Goal: Task Accomplishment & Management: Manage account settings

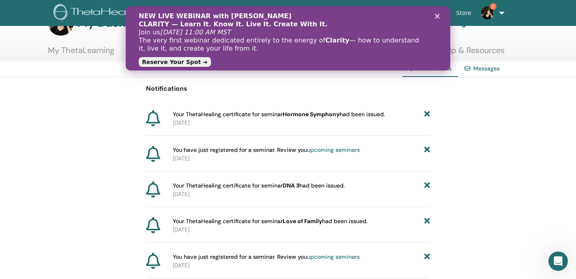
scroll to position [27, 0]
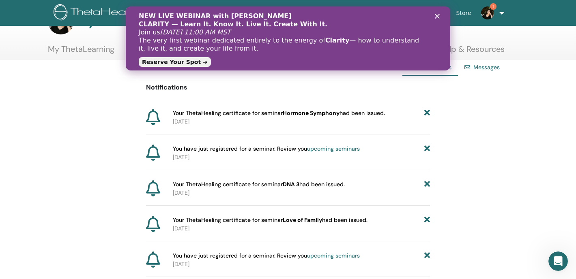
click at [442, 17] on div "Close" at bounding box center [439, 16] width 8 height 5
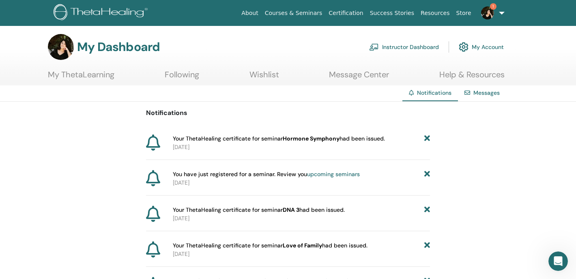
scroll to position [0, 0]
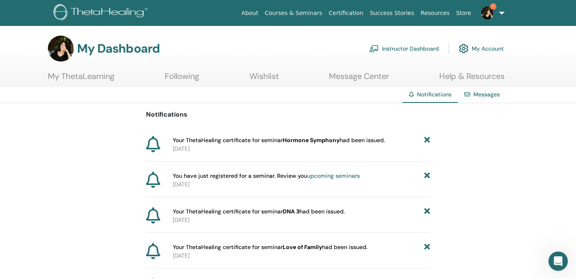
click at [33, 60] on div "My Dashboard Instructor Dashboard My Account" at bounding box center [302, 49] width 548 height 26
click at [361, 13] on link "Certification" at bounding box center [345, 13] width 41 height 15
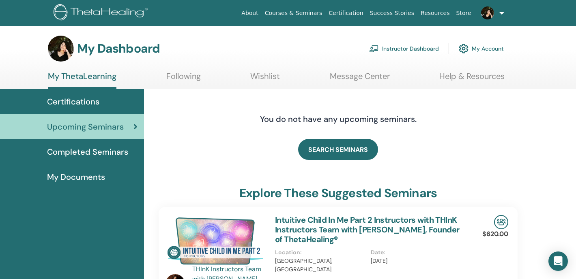
click at [108, 172] on div "My Documents" at bounding box center [71, 177] width 131 height 12
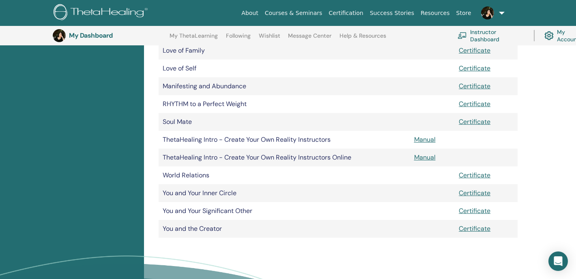
scroll to position [316, 0]
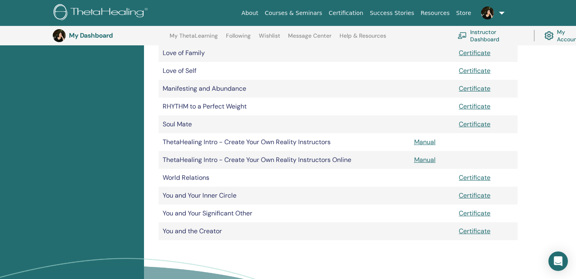
click at [210, 91] on td "Manifesting and Abundance" at bounding box center [284, 89] width 251 height 18
drag, startPoint x: 250, startPoint y: 90, endPoint x: 221, endPoint y: 88, distance: 28.9
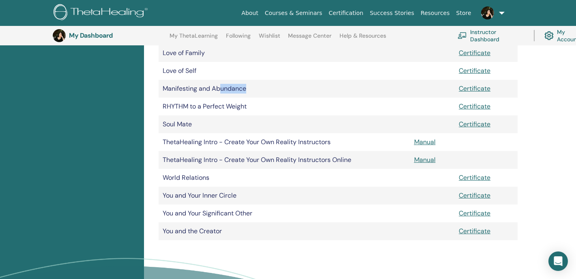
click at [221, 88] on td "Manifesting and Abundance" at bounding box center [284, 89] width 251 height 18
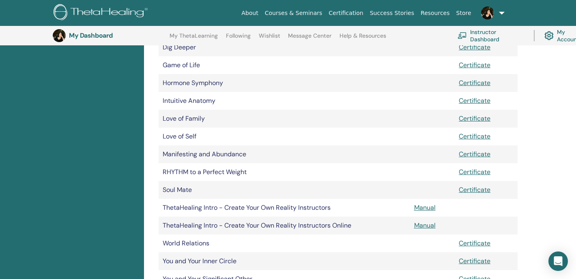
scroll to position [250, 0]
drag, startPoint x: 170, startPoint y: 155, endPoint x: 244, endPoint y: 152, distance: 73.5
click at [241, 152] on td "Manifesting and Abundance" at bounding box center [284, 155] width 251 height 18
click at [247, 152] on td "Manifesting and Abundance" at bounding box center [284, 155] width 251 height 18
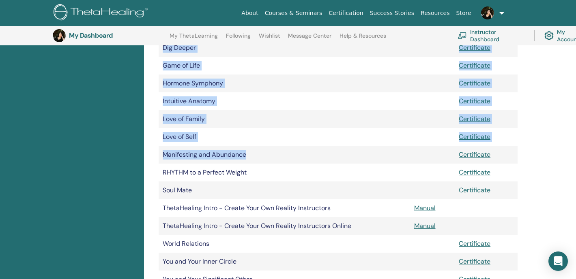
drag, startPoint x: 247, startPoint y: 152, endPoint x: 155, endPoint y: 152, distance: 91.3
click at [155, 152] on div "My Documents Document Manuals Certificates Advanced DNA Certificate Advanced DN…" at bounding box center [338, 87] width 378 height 460
click at [170, 161] on td "Manifesting and Abundance" at bounding box center [284, 155] width 251 height 18
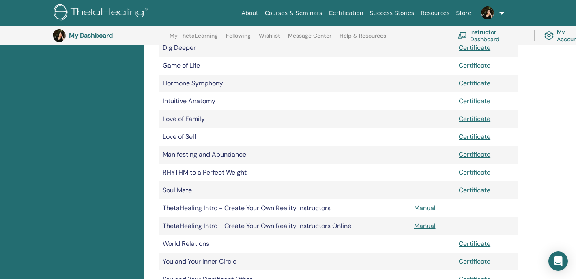
click at [170, 155] on td "Manifesting and Abundance" at bounding box center [284, 155] width 251 height 18
copy tr "Manifesting and Abundance"
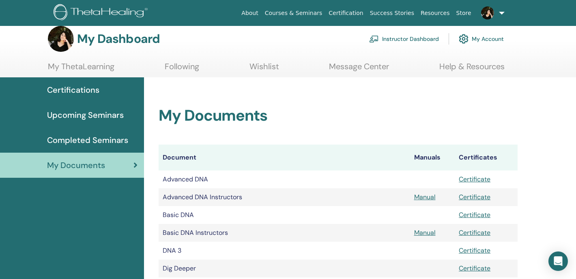
scroll to position [0, 0]
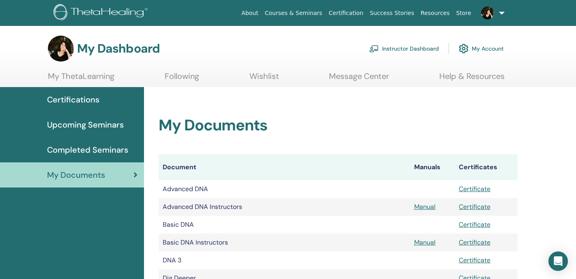
click at [115, 103] on div "Certifications" at bounding box center [71, 100] width 131 height 12
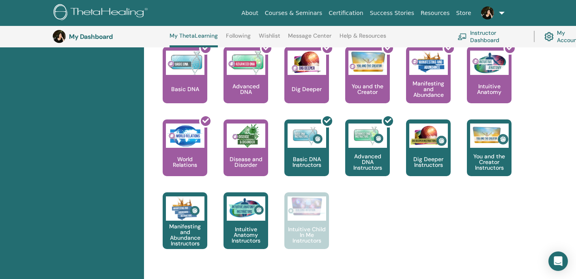
scroll to position [369, 0]
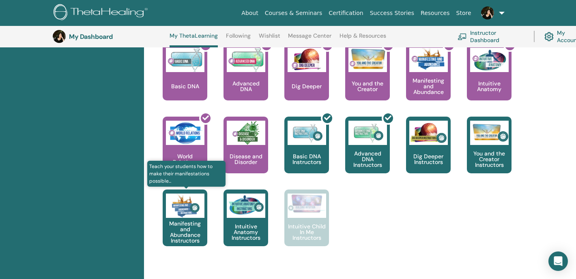
click at [188, 225] on p "Manifesting and Abundance Instructors" at bounding box center [185, 232] width 45 height 23
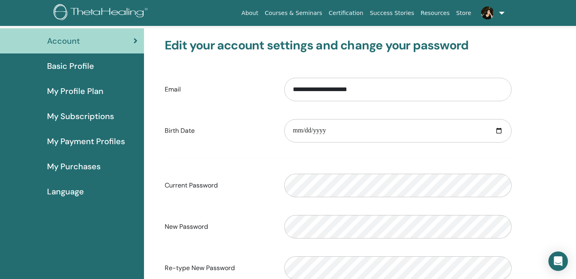
scroll to position [46, 0]
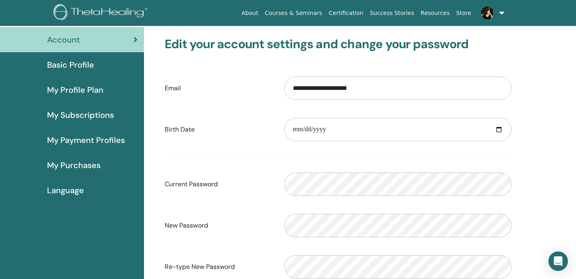
click at [64, 195] on span "Language" at bounding box center [65, 191] width 37 height 12
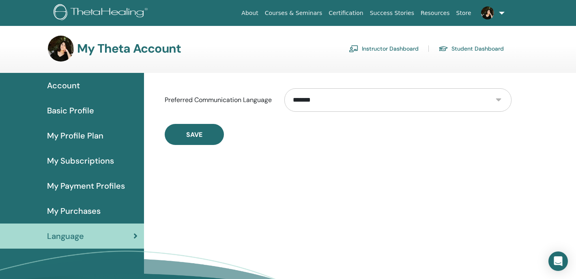
click at [366, 95] on select "**********" at bounding box center [397, 100] width 227 height 24
select select "***"
click at [284, 88] on select "**********" at bounding box center [397, 100] width 227 height 24
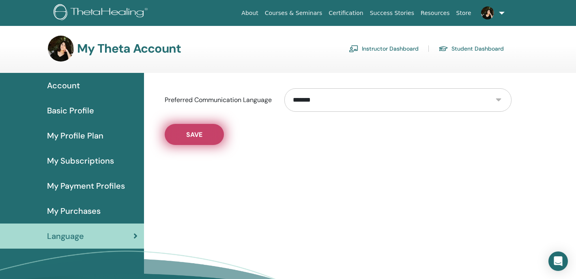
click at [206, 143] on button "Save" at bounding box center [194, 134] width 59 height 21
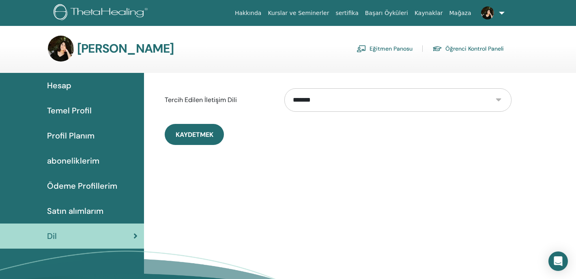
click at [64, 88] on span "Hesap" at bounding box center [59, 85] width 24 height 12
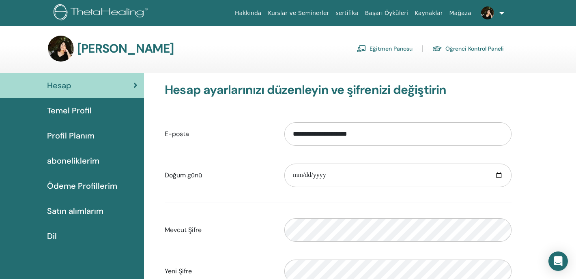
click at [427, 14] on link "Kaynaklar" at bounding box center [428, 13] width 35 height 15
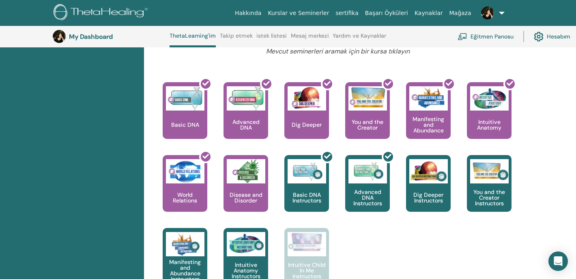
scroll to position [329, 0]
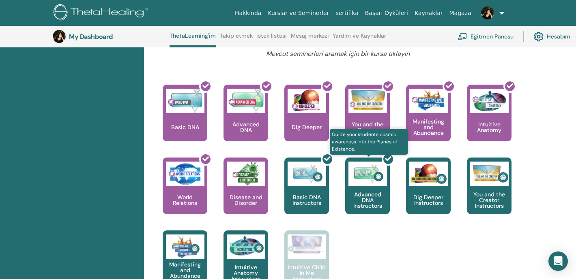
click at [373, 224] on div at bounding box center [372, 189] width 45 height 73
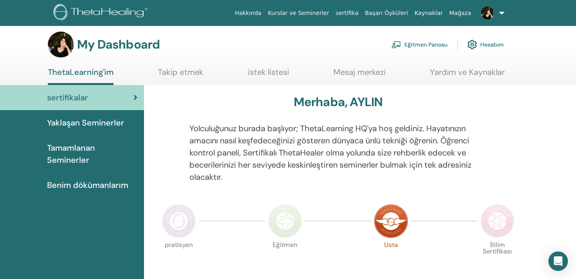
scroll to position [0, 0]
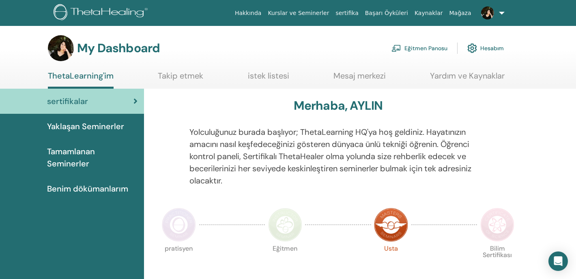
click at [90, 189] on span "Benim dökümanlarım" at bounding box center [87, 189] width 81 height 12
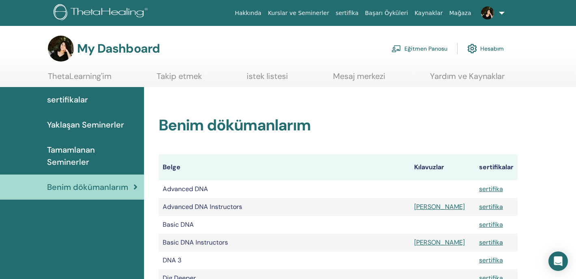
click at [500, 14] on link at bounding box center [491, 13] width 33 height 26
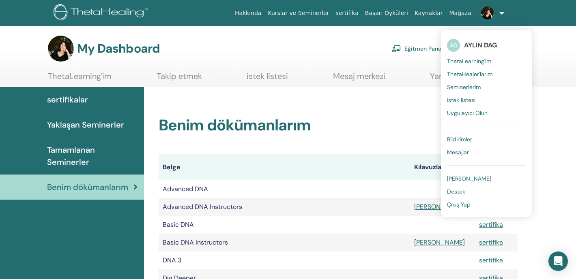
click at [472, 97] on span "istek listesi" at bounding box center [461, 100] width 28 height 7
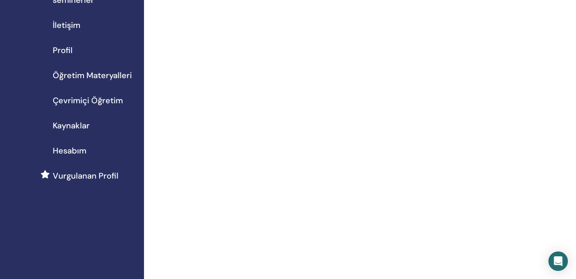
scroll to position [67, 0]
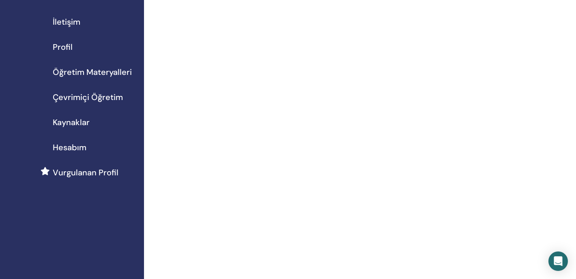
click at [122, 98] on div "Çevrimiçi Öğretim" at bounding box center [71, 97] width 131 height 12
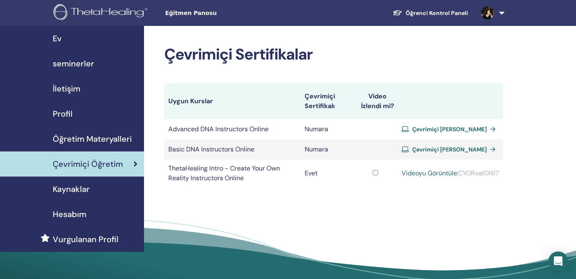
click at [450, 129] on span "Çevrimiçi Sertifika Alın" at bounding box center [449, 129] width 75 height 7
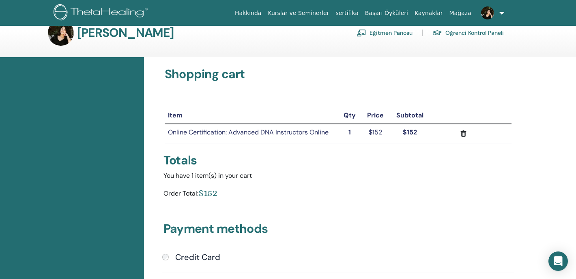
scroll to position [15, 0]
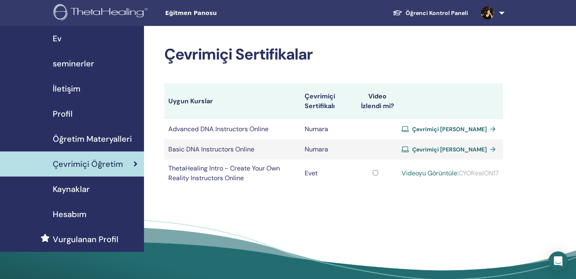
drag, startPoint x: 219, startPoint y: 174, endPoint x: 323, endPoint y: 172, distance: 104.3
click at [219, 174] on td "ThetaHealing Intro - Create Your Own Reality Instructors Online" at bounding box center [232, 174] width 136 height 28
click at [437, 171] on link "Videoyu Görüntüle:" at bounding box center [430, 173] width 57 height 9
click at [99, 194] on div "Kaynaklar" at bounding box center [71, 189] width 131 height 12
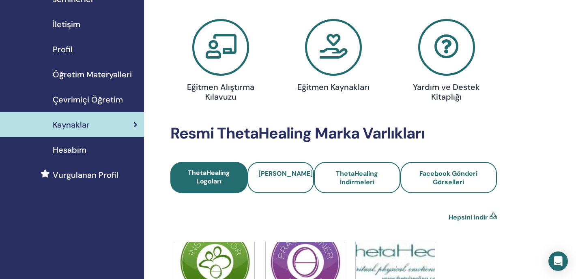
scroll to position [64, 0]
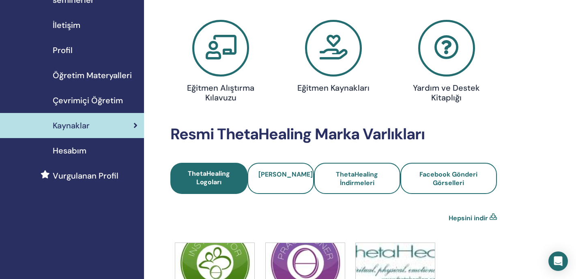
click at [67, 103] on span "Çevrimiçi Öğretim" at bounding box center [88, 100] width 70 height 12
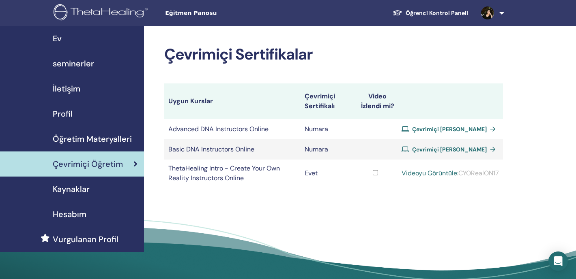
click at [67, 136] on span "Öğretim Materyalleri" at bounding box center [92, 139] width 79 height 12
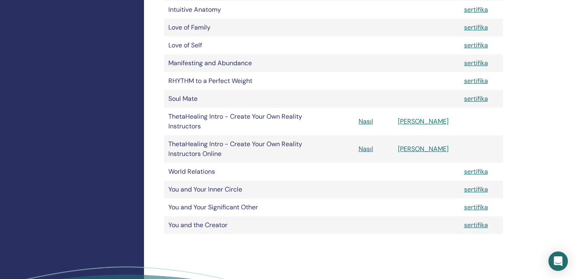
scroll to position [334, 0]
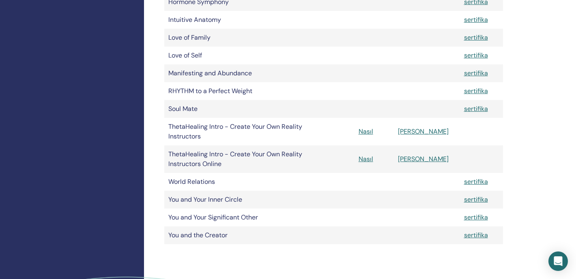
click at [215, 74] on td "Manifesting and Abundance" at bounding box center [237, 73] width 146 height 18
click at [476, 72] on link "sertifika" at bounding box center [476, 73] width 24 height 9
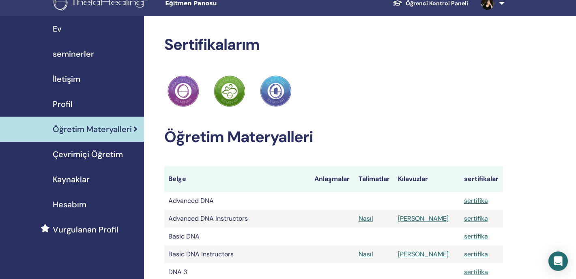
scroll to position [10, 0]
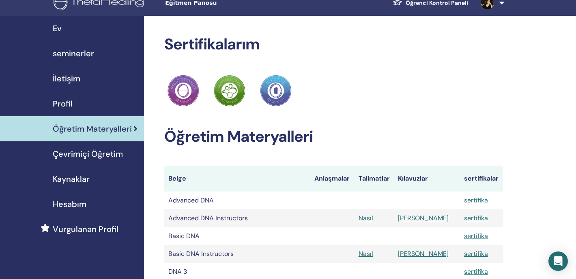
click at [77, 28] on div "Ev" at bounding box center [71, 28] width 131 height 12
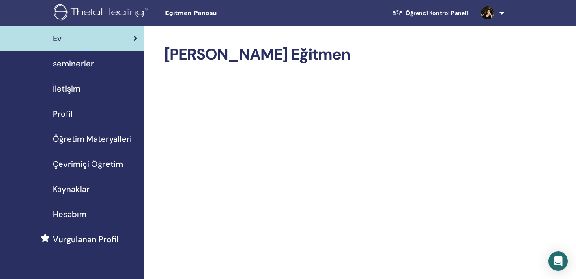
click at [52, 74] on link "seminerler" at bounding box center [72, 63] width 144 height 25
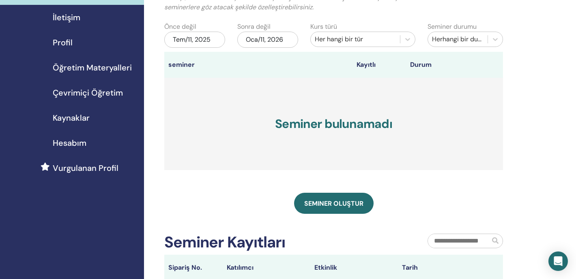
click at [168, 122] on h3 "Seminer bulunamadı" at bounding box center [333, 124] width 339 height 92
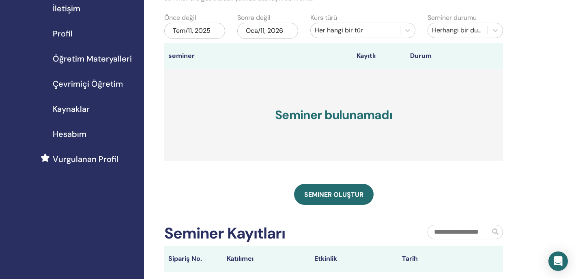
scroll to position [69, 0]
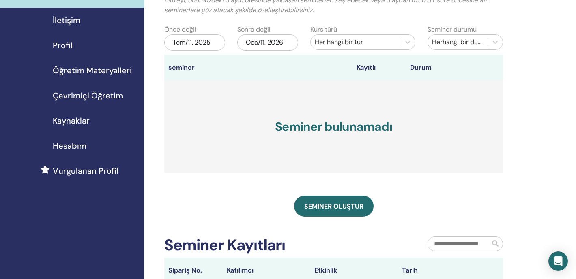
click at [94, 74] on span "Öğretim Materyalleri" at bounding box center [92, 70] width 79 height 12
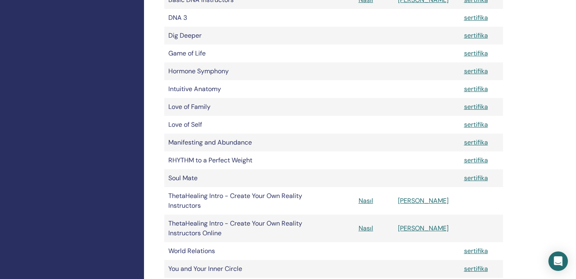
scroll to position [266, 0]
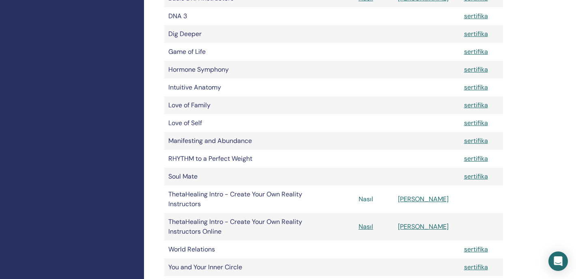
click at [369, 200] on link "Nasıl" at bounding box center [366, 199] width 15 height 9
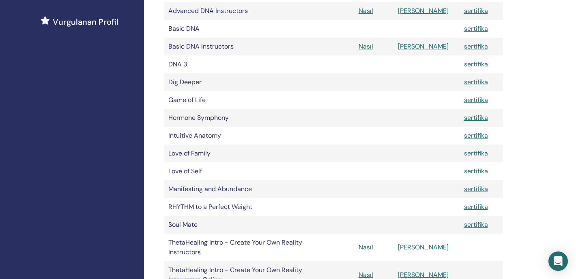
scroll to position [180, 0]
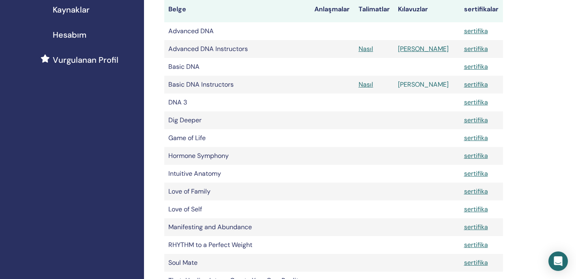
click at [425, 82] on link "Manuel" at bounding box center [423, 84] width 51 height 9
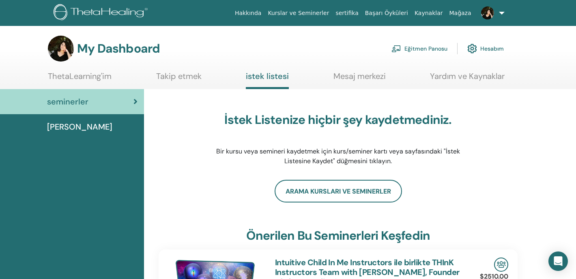
click at [93, 79] on link "ThetaLearning'im" at bounding box center [80, 79] width 64 height 16
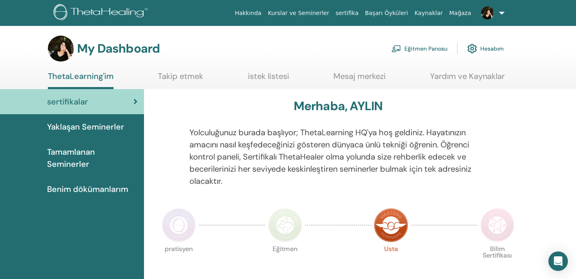
click at [79, 163] on span "Tamamlanan Seminerler" at bounding box center [92, 158] width 90 height 24
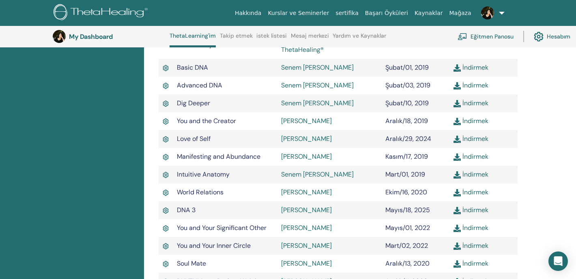
scroll to position [296, 0]
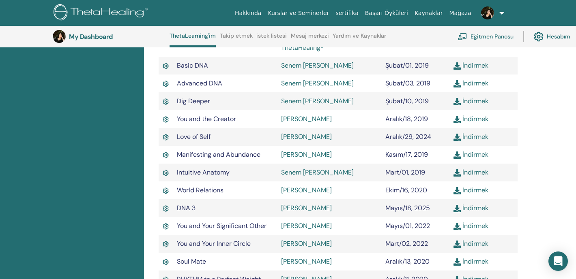
click at [477, 156] on link "İndirmek" at bounding box center [470, 154] width 35 height 9
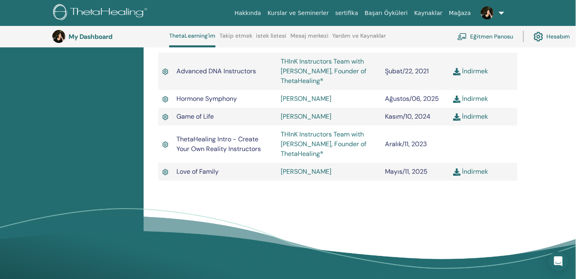
scroll to position [572, 0]
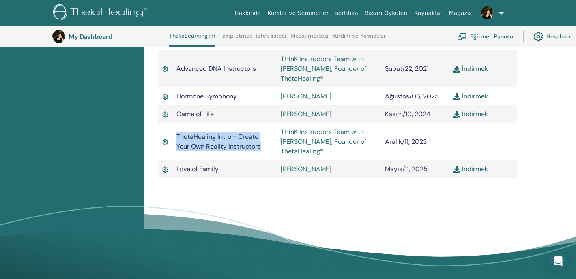
drag, startPoint x: 270, startPoint y: 148, endPoint x: 176, endPoint y: 140, distance: 94.1
click at [176, 140] on td "ThetaHealing Intro - Create Your Own Reality Instructors" at bounding box center [224, 141] width 104 height 37
click at [174, 152] on td "ThetaHealing Intro - Create Your Own Reality Instructors" at bounding box center [224, 141] width 104 height 37
click at [240, 140] on span "ThetaHealing Intro - Create Your Own Reality Instructors" at bounding box center [218, 142] width 84 height 18
click at [240, 138] on span "ThetaHealing Intro - Create Your Own Reality Instructors" at bounding box center [218, 142] width 84 height 18
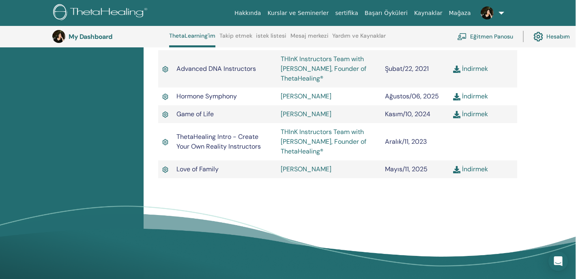
click at [258, 140] on span "ThetaHealing Intro - Create Your Own Reality Instructors" at bounding box center [218, 142] width 84 height 18
drag, startPoint x: 236, startPoint y: 140, endPoint x: 260, endPoint y: 152, distance: 26.7
click at [260, 151] on span "ThetaHealing Intro - Create Your Own Reality Instructors" at bounding box center [218, 142] width 84 height 18
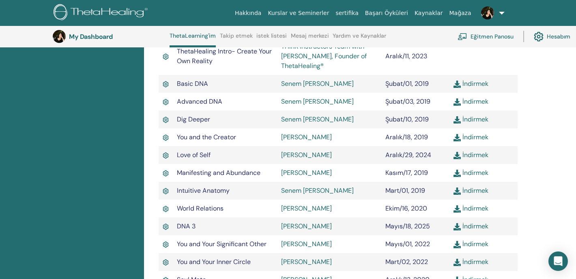
scroll to position [277, 0]
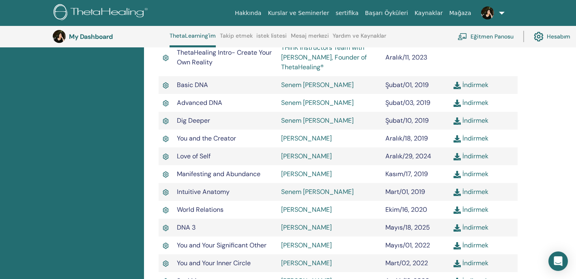
click at [473, 84] on link "İndirmek" at bounding box center [470, 85] width 35 height 9
click at [472, 101] on link "İndirmek" at bounding box center [470, 103] width 35 height 9
click at [476, 120] on link "İndirmek" at bounding box center [470, 120] width 35 height 9
click at [475, 140] on link "İndirmek" at bounding box center [470, 138] width 35 height 9
click at [474, 157] on link "İndirmek" at bounding box center [470, 156] width 35 height 9
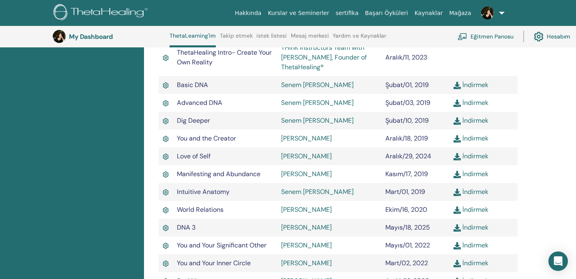
click at [472, 176] on link "İndirmek" at bounding box center [470, 174] width 35 height 9
click at [474, 193] on link "İndirmek" at bounding box center [470, 192] width 35 height 9
click at [474, 212] on link "İndirmek" at bounding box center [470, 210] width 35 height 9
click at [472, 228] on link "İndirmek" at bounding box center [470, 227] width 35 height 9
click at [471, 245] on link "İndirmek" at bounding box center [470, 245] width 35 height 9
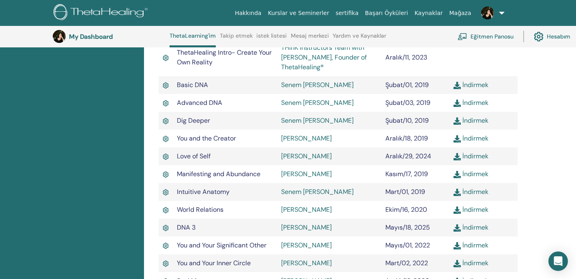
click at [472, 261] on link "İndirmek" at bounding box center [470, 263] width 35 height 9
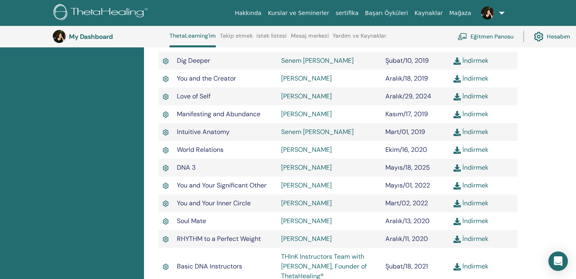
scroll to position [339, 0]
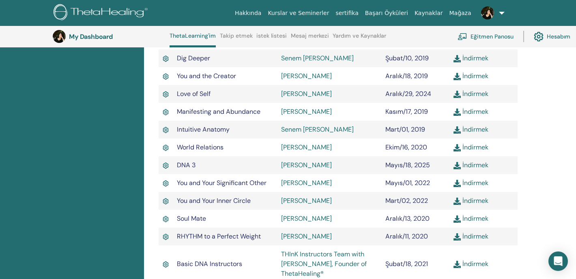
click at [472, 219] on link "İndirmek" at bounding box center [470, 219] width 35 height 9
click at [473, 236] on link "İndirmek" at bounding box center [470, 236] width 35 height 9
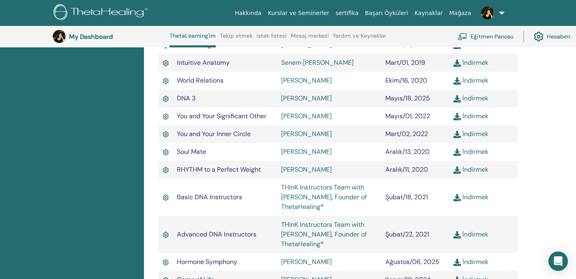
scroll to position [407, 0]
click at [475, 201] on link "İndirmek" at bounding box center [470, 197] width 35 height 9
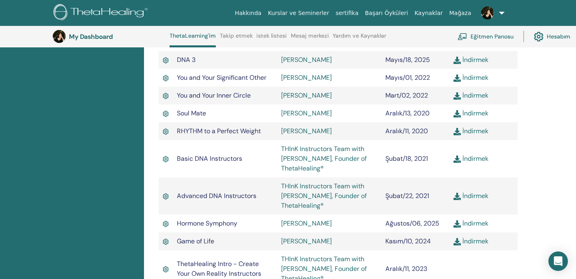
scroll to position [447, 0]
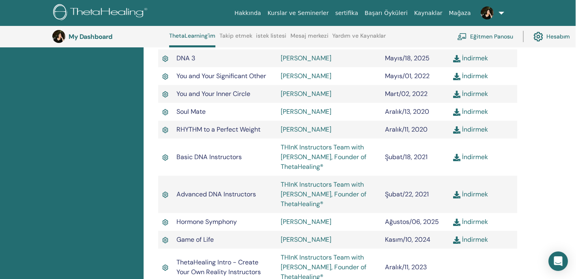
click at [476, 197] on link "İndirmek" at bounding box center [470, 194] width 35 height 9
click at [475, 223] on link "İndirmek" at bounding box center [470, 222] width 35 height 9
click at [475, 244] on link "İndirmek" at bounding box center [470, 240] width 35 height 9
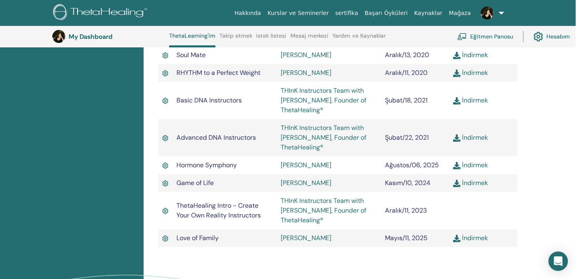
scroll to position [506, 0]
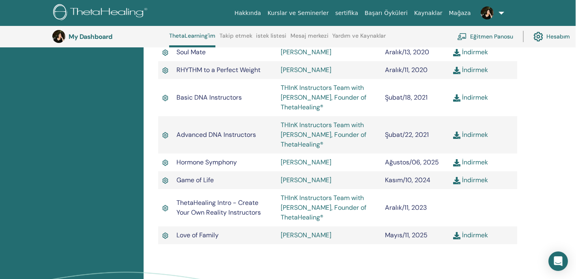
click at [475, 240] on link "İndirmek" at bounding box center [470, 235] width 35 height 9
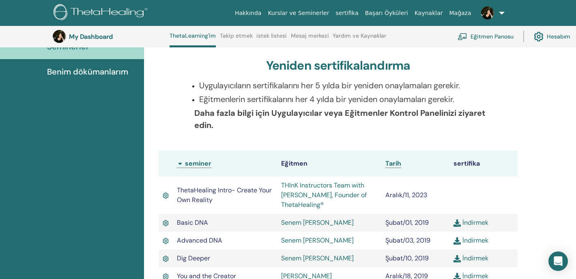
scroll to position [140, 0]
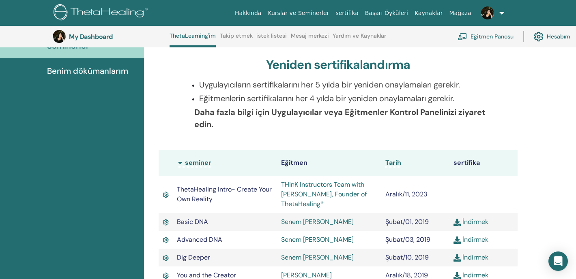
click at [182, 162] on th "seminer" at bounding box center [225, 163] width 104 height 26
click at [197, 163] on th "seminer" at bounding box center [225, 163] width 104 height 26
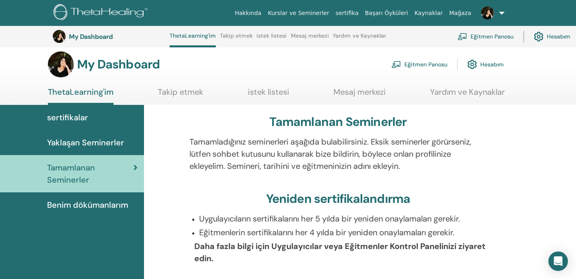
scroll to position [0, 0]
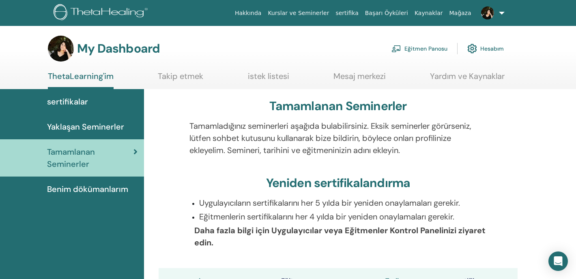
click at [90, 187] on span "Benim dökümanlarım" at bounding box center [87, 189] width 81 height 12
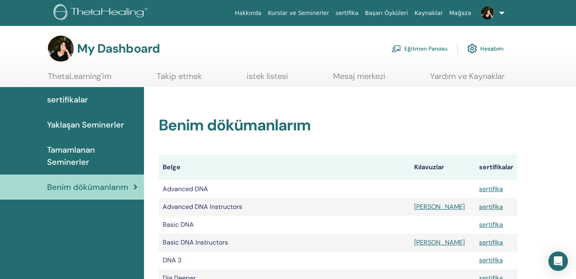
click at [300, 18] on link "Kurslar ve Seminerler" at bounding box center [298, 13] width 68 height 15
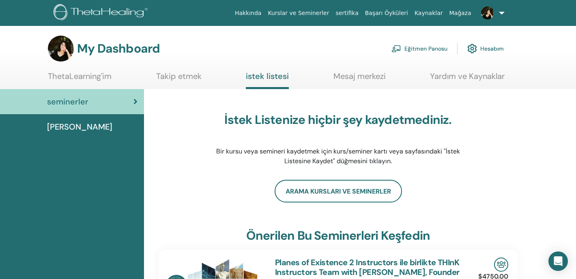
click at [473, 76] on link "Yardım ve Kaynaklar" at bounding box center [467, 79] width 75 height 16
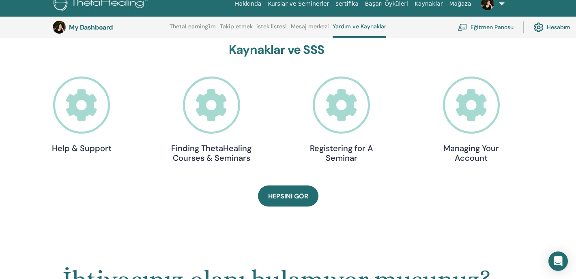
scroll to position [260, 0]
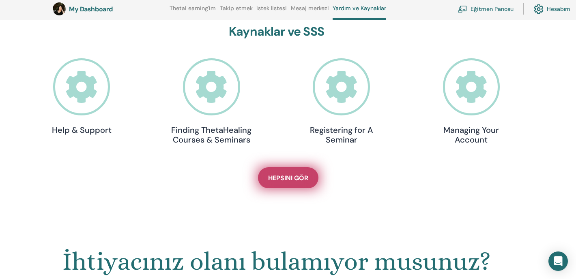
click at [288, 184] on link "Hepsini gör" at bounding box center [288, 178] width 60 height 21
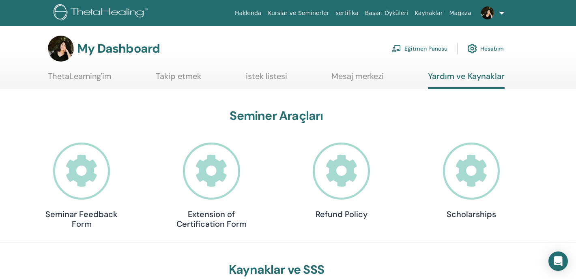
click at [77, 79] on link "ThetaLearning'im" at bounding box center [80, 79] width 64 height 16
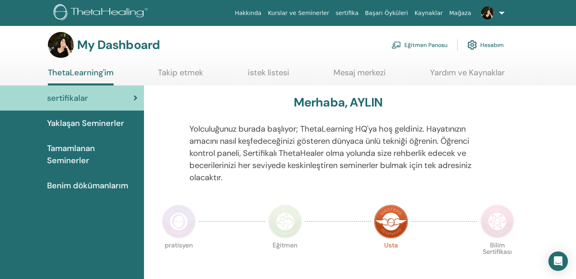
scroll to position [4, 0]
click at [186, 80] on link "Takip etmek" at bounding box center [180, 75] width 45 height 16
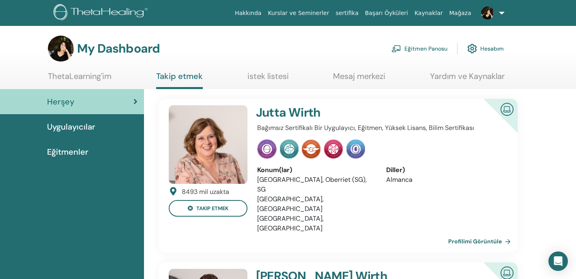
click at [84, 153] on span "Eğitmenler" at bounding box center [67, 152] width 41 height 12
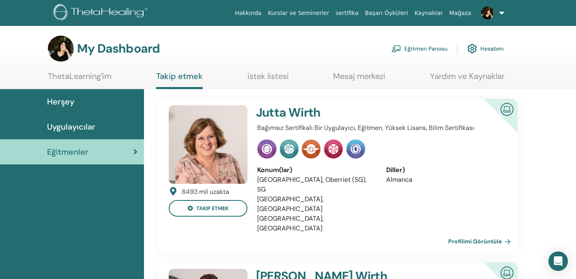
click at [100, 127] on div "Uygulayıcılar" at bounding box center [71, 127] width 131 height 12
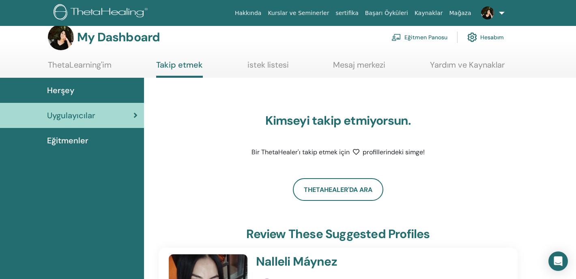
scroll to position [13, 0]
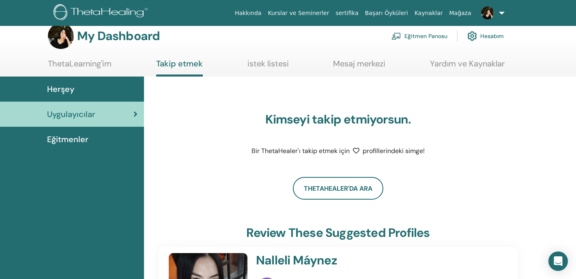
click at [93, 64] on link "ThetaLearning'im" at bounding box center [80, 67] width 64 height 16
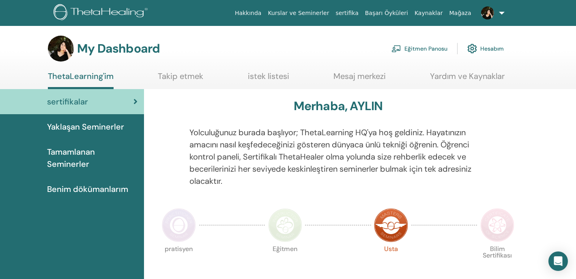
click at [299, 18] on link "Kurslar ve Seminerler" at bounding box center [298, 13] width 68 height 15
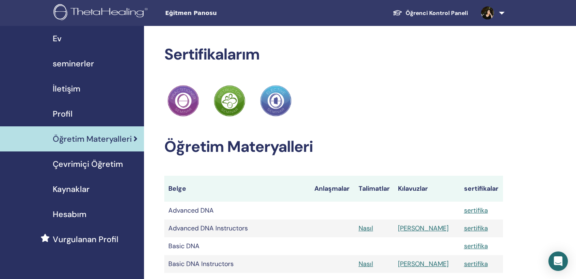
click at [72, 112] on div "Profil" at bounding box center [71, 114] width 131 height 12
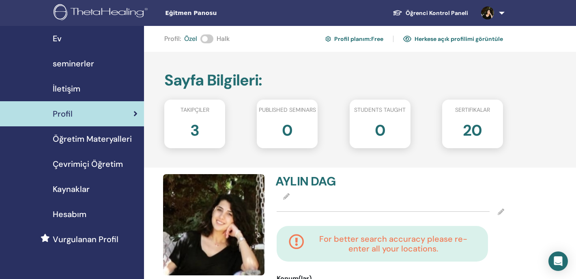
click at [196, 128] on h2 "3" at bounding box center [194, 129] width 9 height 23
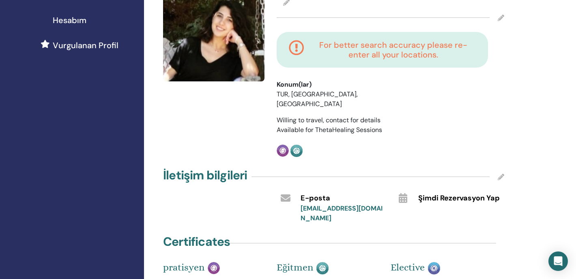
scroll to position [166, 0]
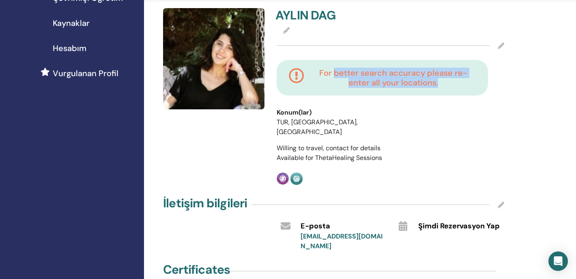
drag, startPoint x: 441, startPoint y: 83, endPoint x: 334, endPoint y: 76, distance: 107.7
click at [334, 76] on h4 "For better search accuracy please re-enter all your locations." at bounding box center [393, 77] width 165 height 19
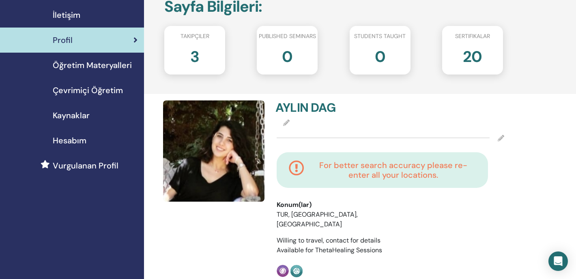
scroll to position [67, 0]
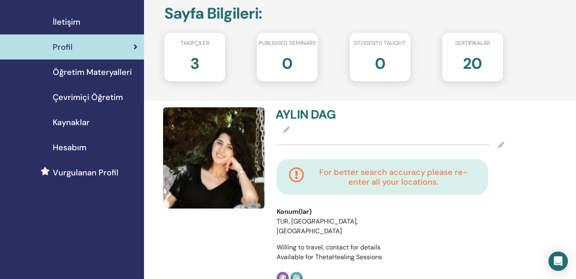
drag, startPoint x: 180, startPoint y: 53, endPoint x: 185, endPoint y: 53, distance: 4.9
click at [185, 53] on div "3" at bounding box center [194, 67] width 73 height 32
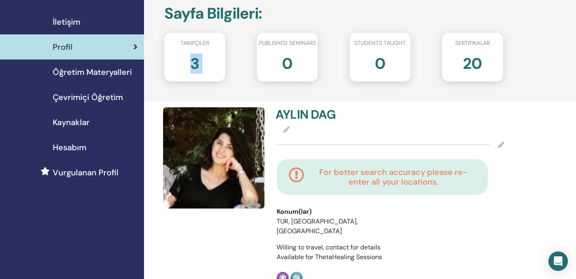
click at [185, 53] on div "3" at bounding box center [194, 67] width 73 height 32
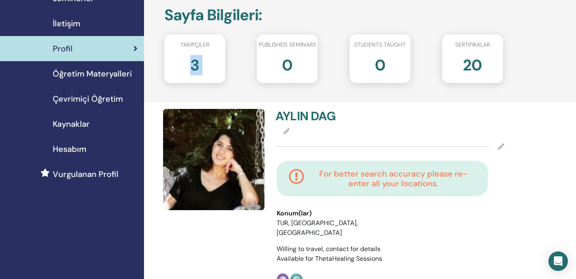
scroll to position [0, 0]
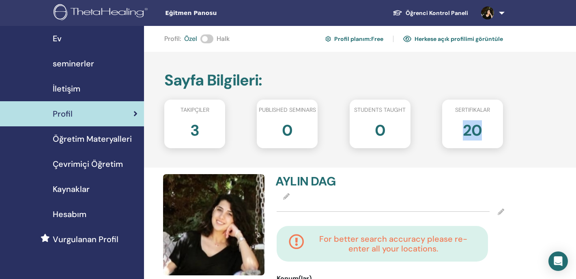
drag, startPoint x: 484, startPoint y: 129, endPoint x: 440, endPoint y: 129, distance: 44.2
click at [440, 129] on div "20" at bounding box center [472, 134] width 73 height 32
click at [369, 43] on link "Profil planım : Free" at bounding box center [354, 38] width 58 height 13
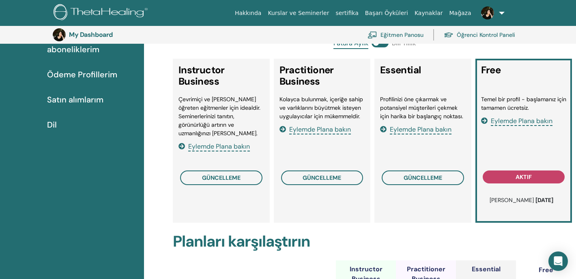
scroll to position [127, 0]
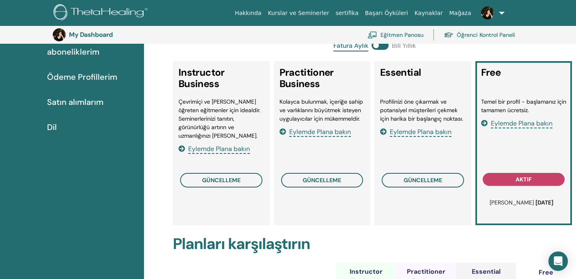
click at [447, 157] on div "Profilinizi öne çıkarmak ve potansiyel müşterileri çekmek için harika bir başla…" at bounding box center [423, 133] width 86 height 71
drag, startPoint x: 390, startPoint y: 103, endPoint x: 419, endPoint y: 111, distance: 30.6
click at [419, 111] on li "Profilinizi öne çıkarmak ve potansiyel müşterileri çekmek için harika bir başla…" at bounding box center [423, 111] width 86 height 26
drag, startPoint x: 419, startPoint y: 111, endPoint x: 429, endPoint y: 118, distance: 11.6
click at [429, 118] on li "Profilinizi öne çıkarmak ve potansiyel müşterileri çekmek için harika bir başla…" at bounding box center [423, 111] width 86 height 26
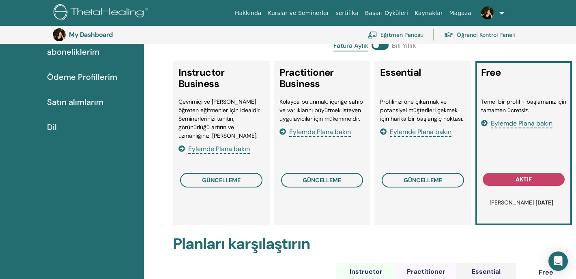
click at [429, 118] on li "Profilinizi öne çıkarmak ve potansiyel müşterileri çekmek için harika bir başla…" at bounding box center [423, 111] width 86 height 26
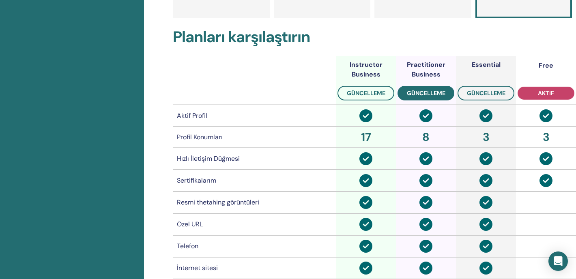
scroll to position [336, 0]
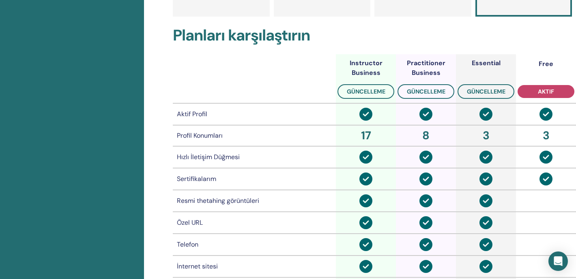
drag, startPoint x: 487, startPoint y: 131, endPoint x: 491, endPoint y: 143, distance: 12.8
click at [491, 143] on div "3" at bounding box center [485, 135] width 57 height 17
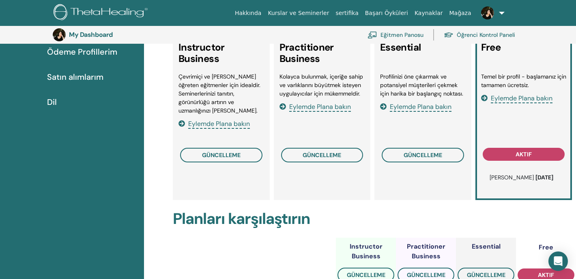
scroll to position [115, 0]
